Goal: Information Seeking & Learning: Learn about a topic

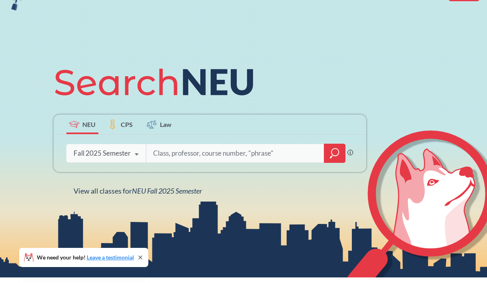
scroll to position [48, 0]
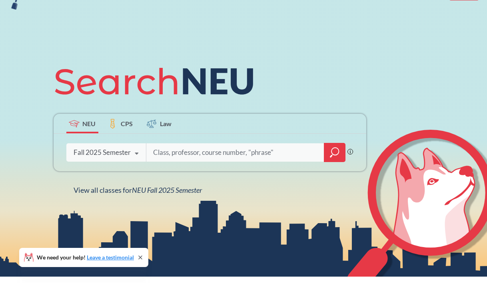
click at [127, 150] on div "Fall 2025 Semester" at bounding box center [102, 152] width 57 height 9
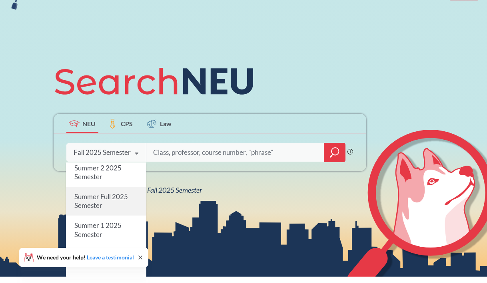
scroll to position [0, 0]
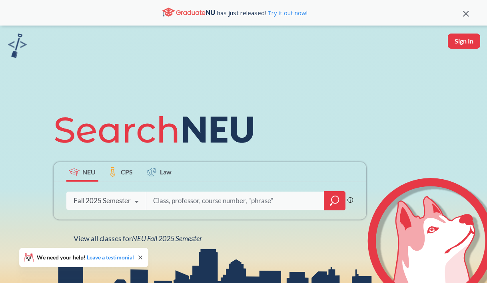
scroll to position [43, 0]
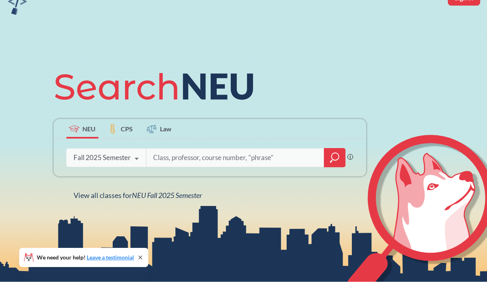
click at [122, 159] on div "Fall 2025 Semester" at bounding box center [102, 157] width 57 height 9
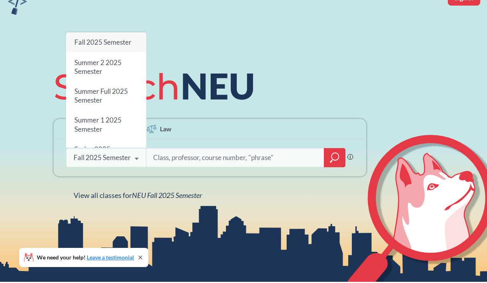
click at [122, 158] on div "Fall 2025 Semester" at bounding box center [102, 157] width 57 height 9
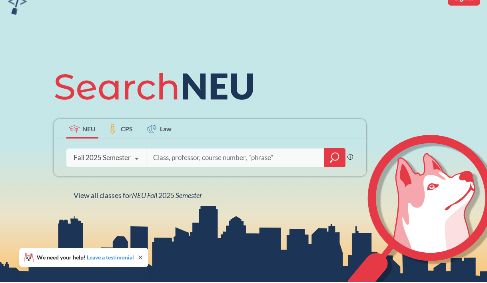
click at [122, 129] on span "CPS" at bounding box center [127, 128] width 12 height 9
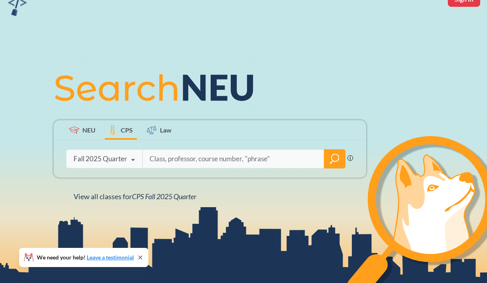
scroll to position [51, 0]
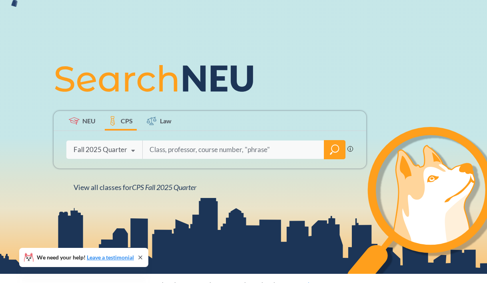
click at [119, 148] on div "Fall 2025 Quarter" at bounding box center [101, 149] width 54 height 9
click at [188, 145] on input "search" at bounding box center [234, 149] width 170 height 17
type input "accounting"
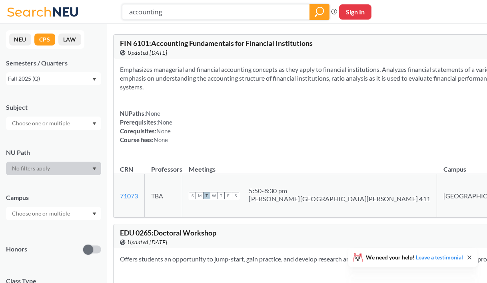
click at [184, 8] on input "accounting" at bounding box center [215, 12] width 175 height 14
type input "ACC"
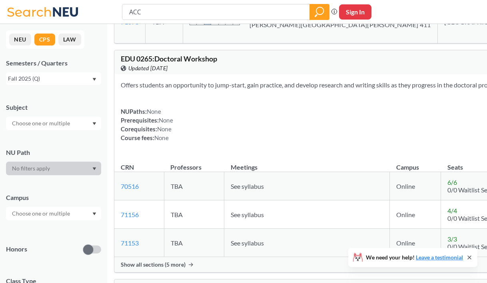
scroll to position [235, 0]
click at [61, 122] on input "text" at bounding box center [41, 124] width 67 height 10
click at [65, 116] on div "Subject" at bounding box center [53, 112] width 95 height 35
click at [59, 166] on div at bounding box center [53, 169] width 95 height 14
click at [64, 129] on div at bounding box center [53, 124] width 95 height 14
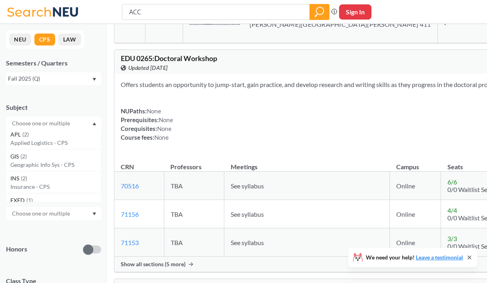
scroll to position [478, 0]
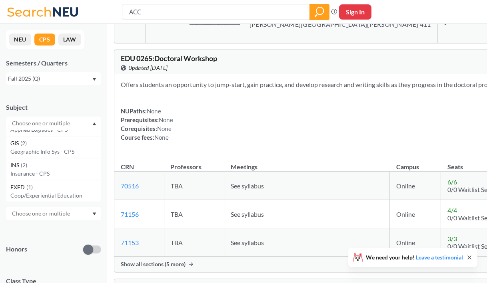
click at [67, 124] on input "text" at bounding box center [41, 124] width 67 height 10
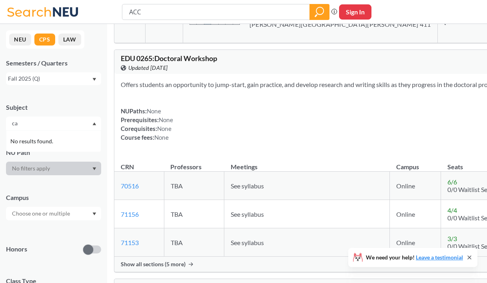
scroll to position [0, 0]
type input "c"
click at [19, 36] on button "NEU" at bounding box center [20, 40] width 22 height 12
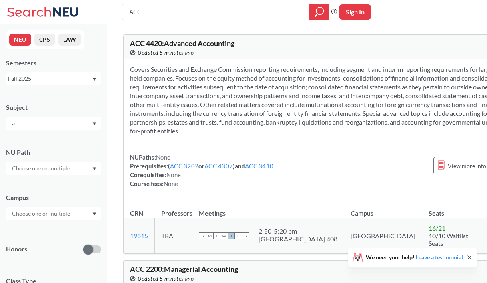
click at [31, 127] on input "a" at bounding box center [41, 124] width 67 height 10
type input "acc"
click at [50, 161] on div "ACC ( 10 )" at bounding box center [55, 159] width 90 height 9
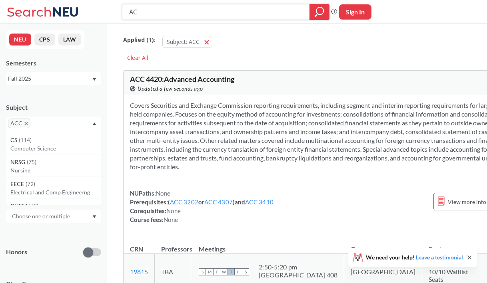
type input "A"
type input "2100"
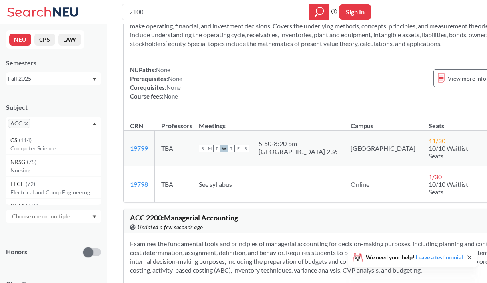
scroll to position [92, 0]
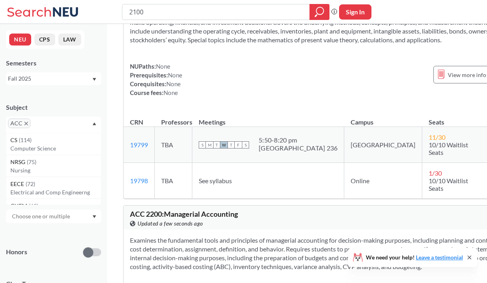
click at [67, 79] on div "Fall 2025" at bounding box center [50, 78] width 84 height 9
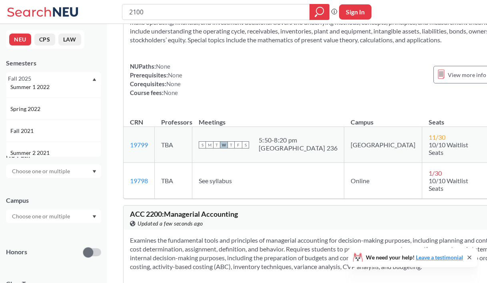
scroll to position [0, 0]
click at [70, 54] on div "NEU CPS LAW Semesters Fall 2025 Fall 2025 Summer 2 2025 Summer Full 2025 Summer…" at bounding box center [53, 153] width 107 height 259
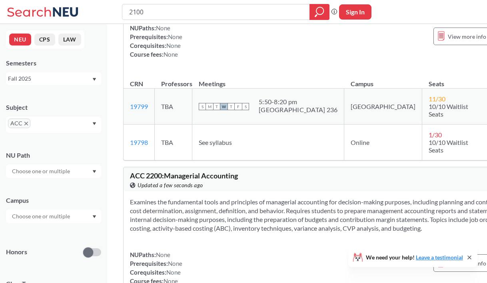
scroll to position [128, 0]
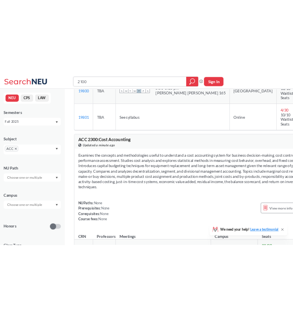
scroll to position [441, 0]
